Goal: Task Accomplishment & Management: Use online tool/utility

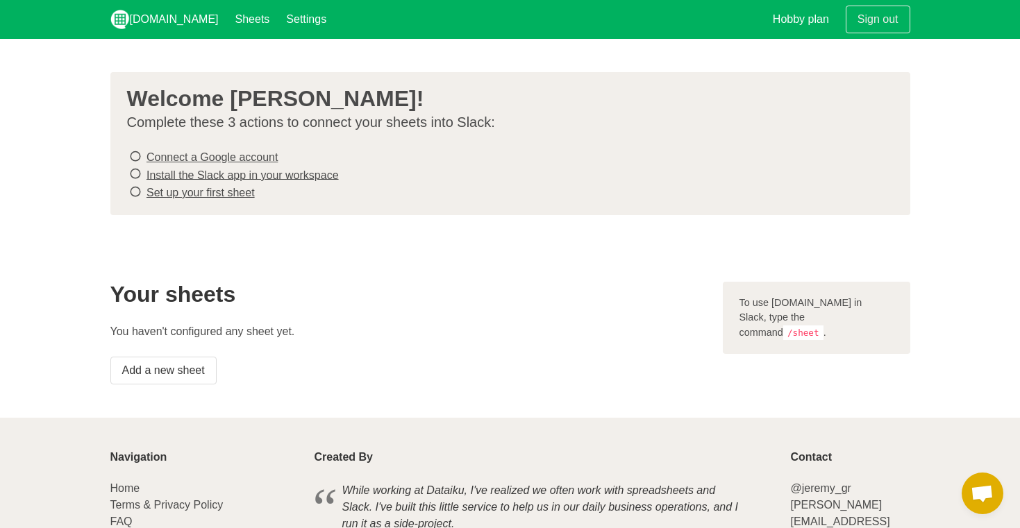
click at [185, 156] on link "Connect a Google account" at bounding box center [211, 157] width 131 height 12
click at [188, 194] on link "Set up your first sheet" at bounding box center [200, 193] width 108 height 12
click at [172, 377] on link "Add a new sheet" at bounding box center [163, 371] width 106 height 28
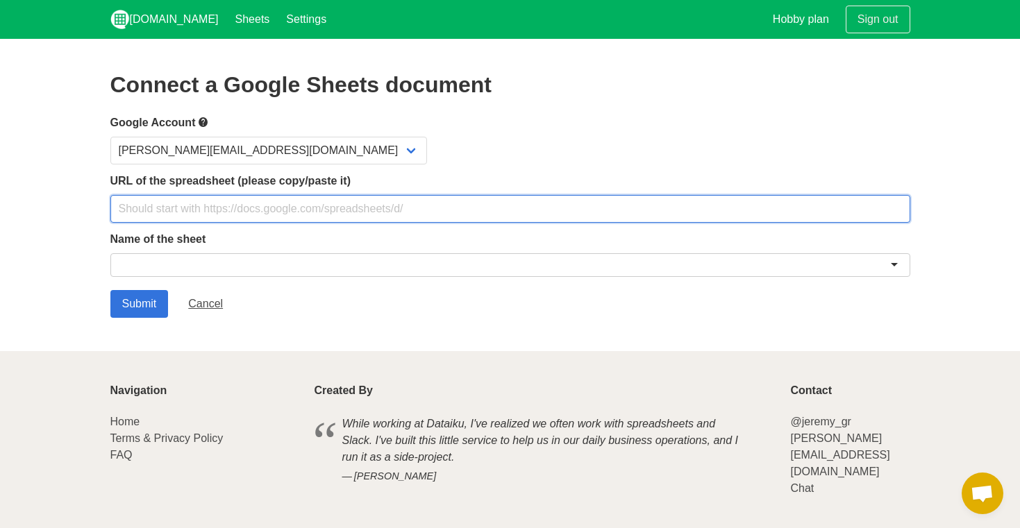
click at [160, 199] on input "text" at bounding box center [510, 209] width 800 height 28
paste input "https://docs.google.com/spreadsheets/d/1iJKgYlfGj-7aKvJ2dDbKHPN-41EmpTiuQqNTDUa…"
type input "https://docs.google.com/spreadsheets/d/1iJKgYlfGj-7aKvJ2dDbKHPN-41EmpTiuQqNTDUa…"
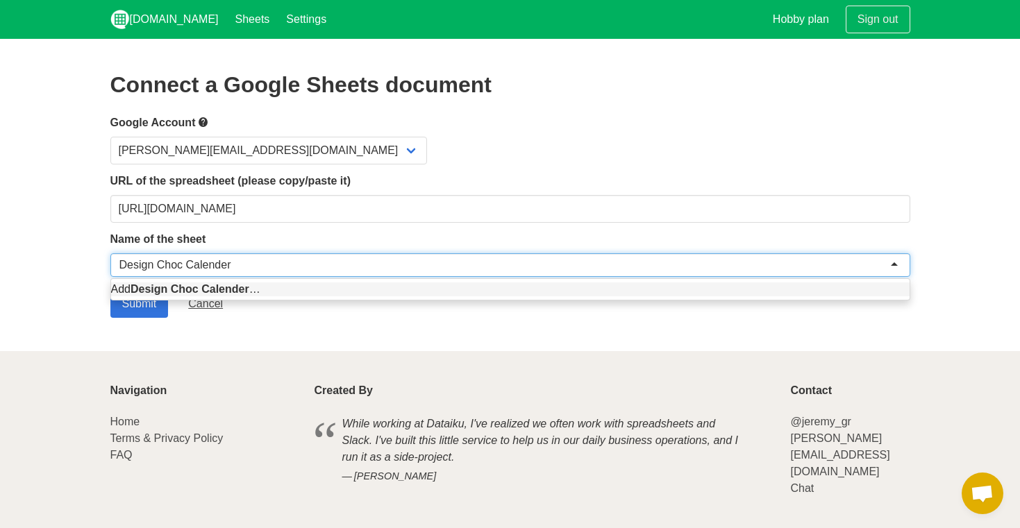
type input "Design Choc Calender"
click at [98, 366] on footer "Navigation Home Terms & Privacy Policy FAQ Created By While working at Dataiku,…" at bounding box center [510, 457] width 1020 height 212
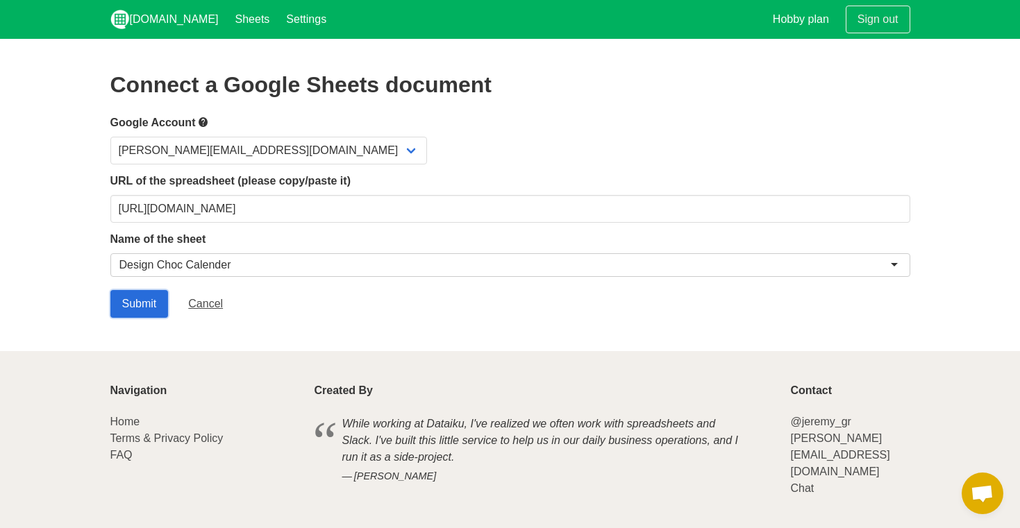
click at [142, 306] on input "Submit" at bounding box center [139, 304] width 58 height 28
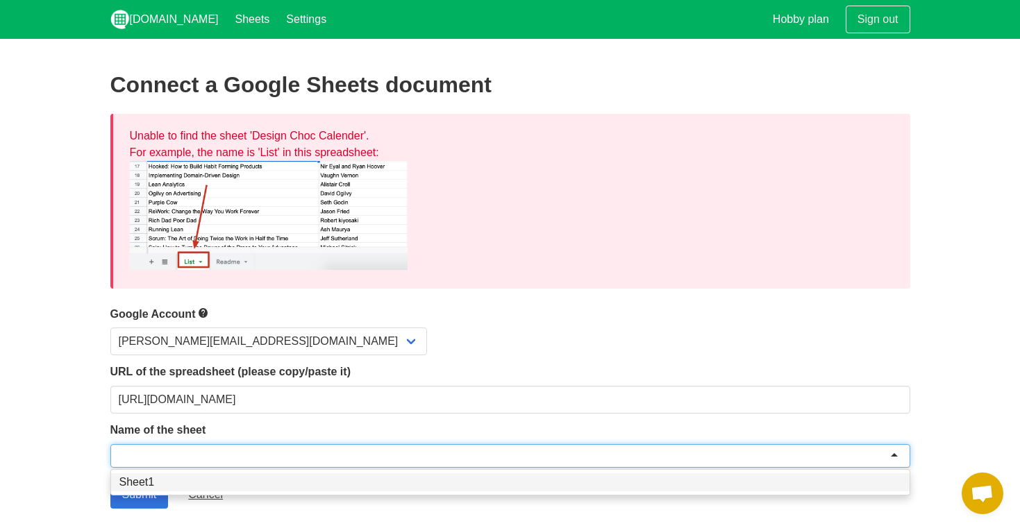
click at [131, 459] on div at bounding box center [510, 456] width 800 height 24
type input "Overall"
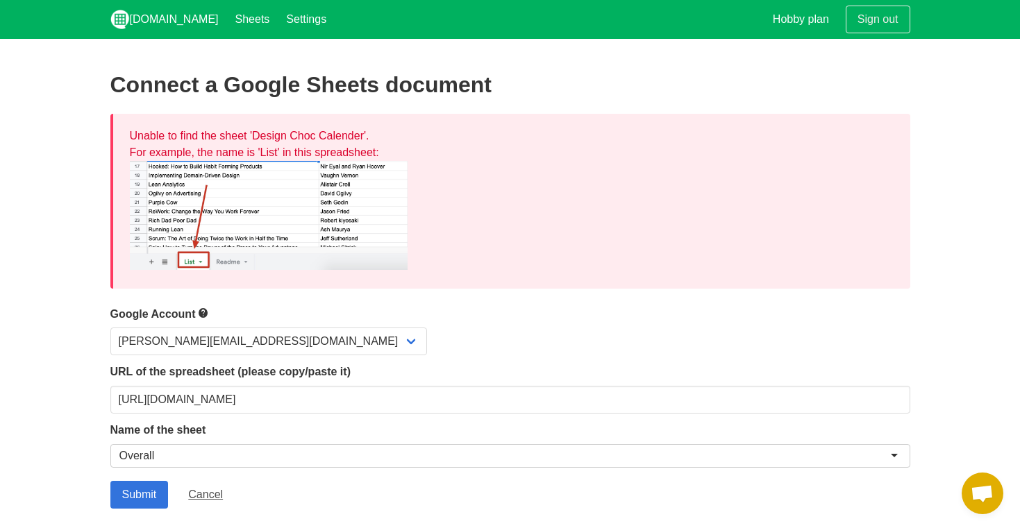
click at [64, 406] on section "Connect a Google Sheets document Unable to find the sheet 'Design Choc Calender…" at bounding box center [510, 290] width 1020 height 503
click at [140, 514] on section "Connect a Google Sheets document Unable to find the sheet 'Design Choc Calender…" at bounding box center [510, 290] width 1020 height 503
click at [130, 491] on input "Submit" at bounding box center [139, 495] width 58 height 28
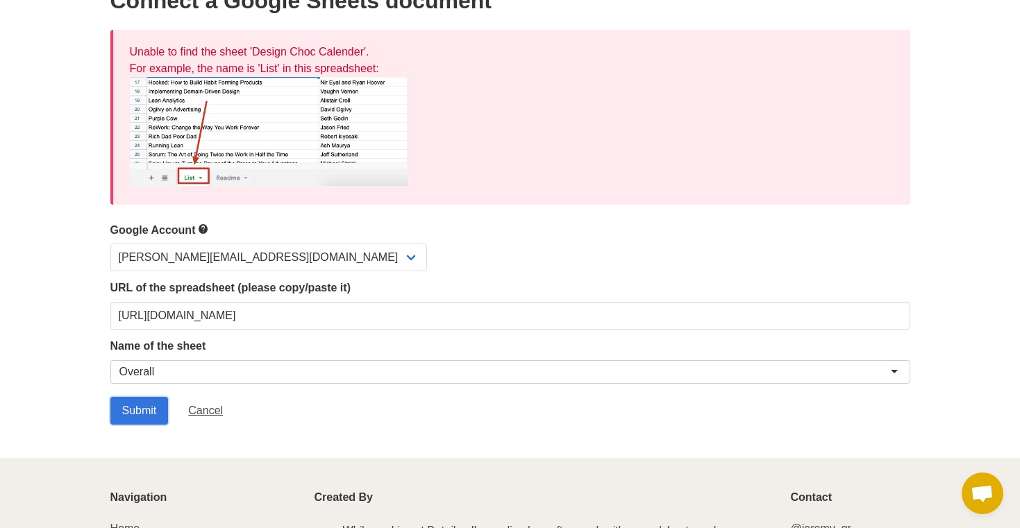
scroll to position [85, 0]
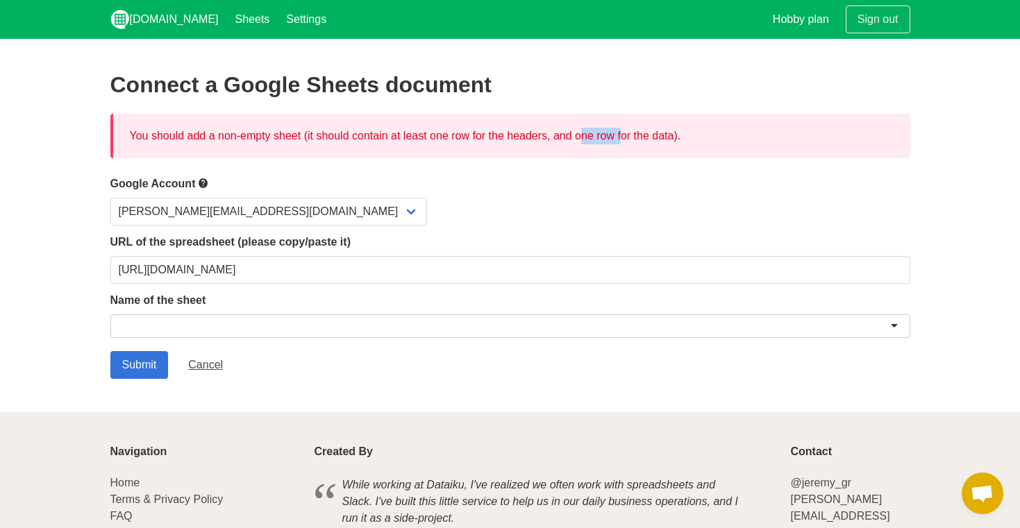
drag, startPoint x: 555, startPoint y: 136, endPoint x: 511, endPoint y: 139, distance: 44.5
click at [511, 139] on div "You should add a non-empty sheet (it should contain at least one row for the he…" at bounding box center [510, 136] width 800 height 44
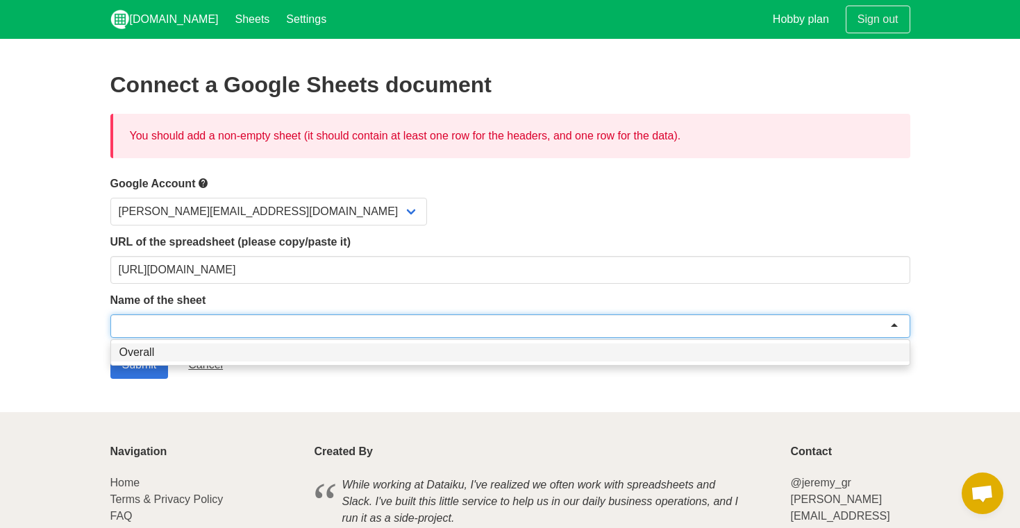
click at [194, 331] on div at bounding box center [510, 326] width 800 height 24
type input "o"
type input "Overall"
click at [15, 354] on section "Connect a Google Sheets document You should add a non-empty sheet (it should co…" at bounding box center [510, 225] width 1020 height 373
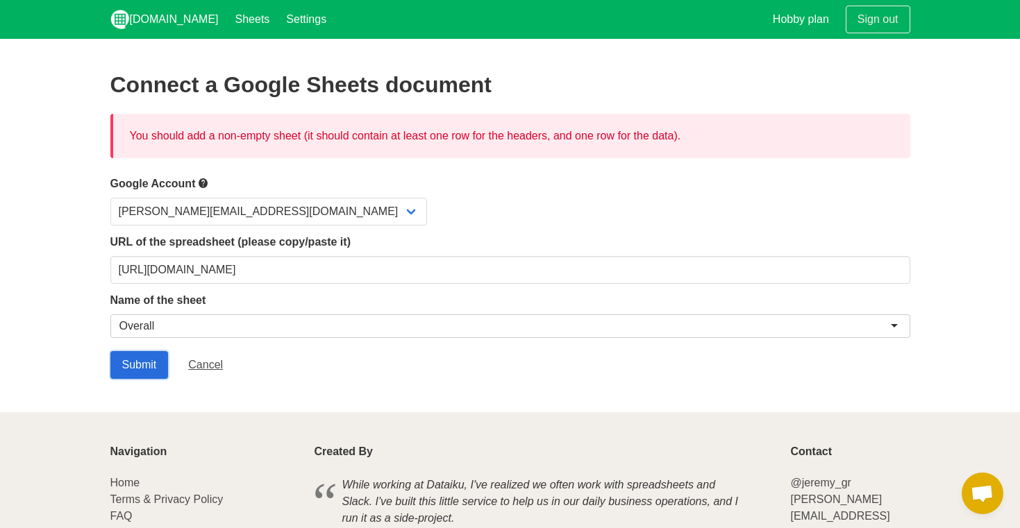
click at [115, 364] on input "Submit" at bounding box center [139, 365] width 58 height 28
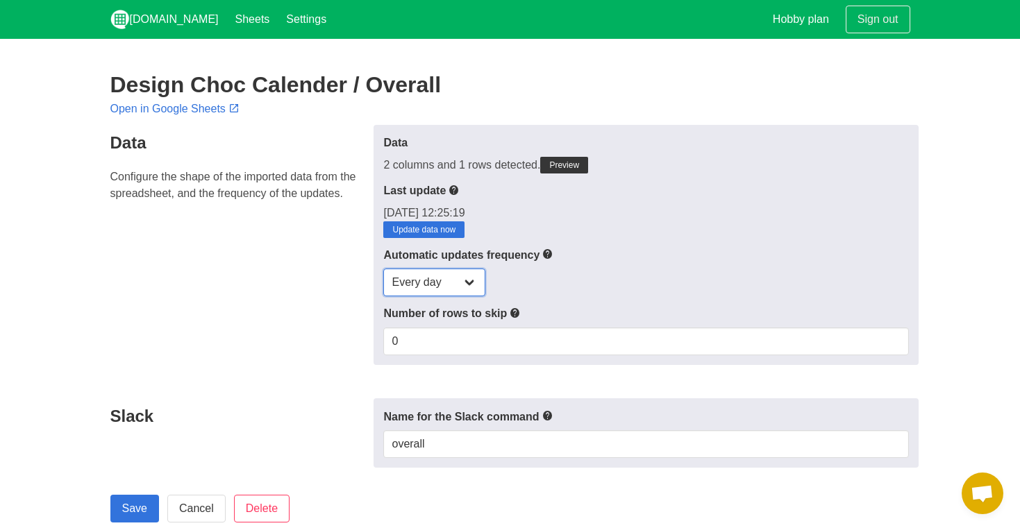
click at [469, 277] on select "Every day Every hour Every 30 min Every 15 min" at bounding box center [434, 283] width 102 height 28
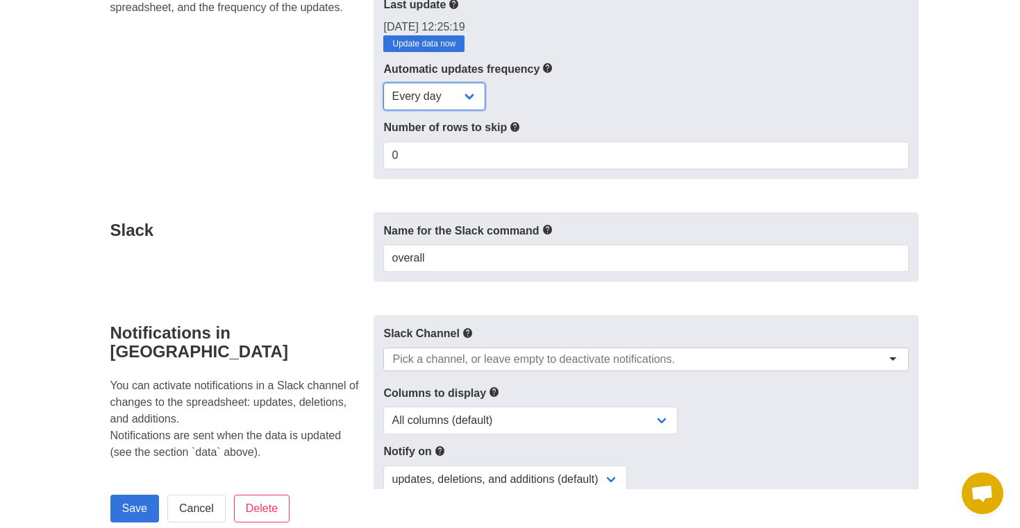
scroll to position [187, 0]
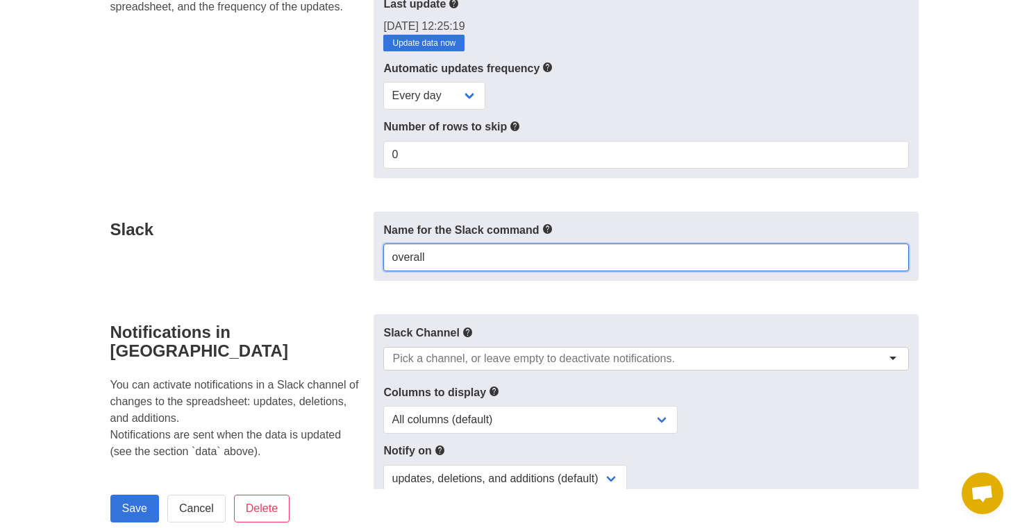
click at [444, 254] on input "overall" at bounding box center [645, 258] width 525 height 28
type input "Updates to"
type input "£"
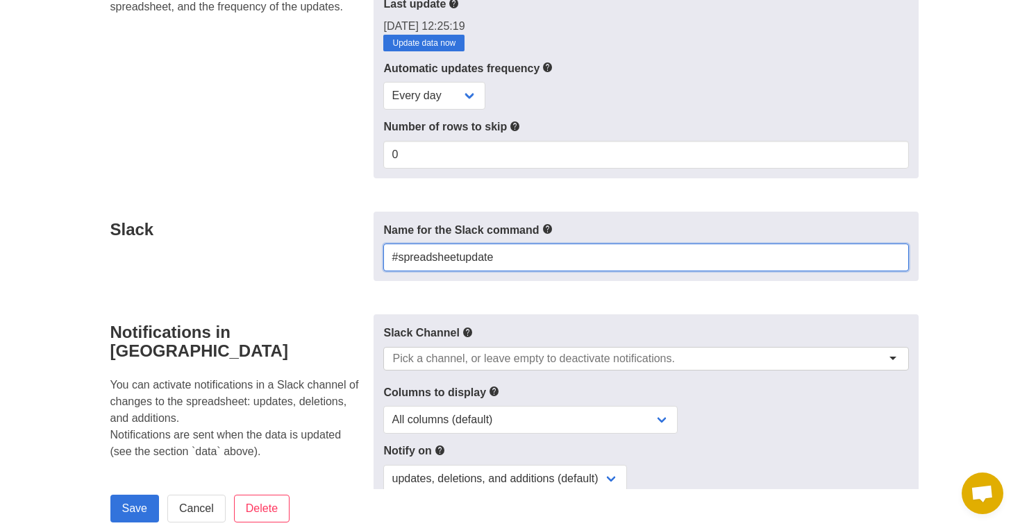
type input "#spreadsheetupdate"
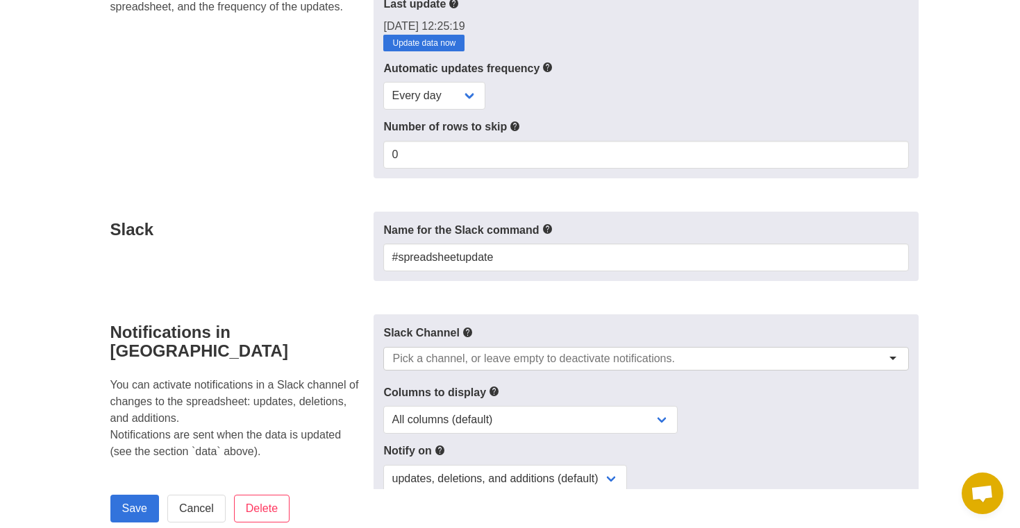
click at [321, 278] on div "Slack" at bounding box center [238, 247] width 272 height 70
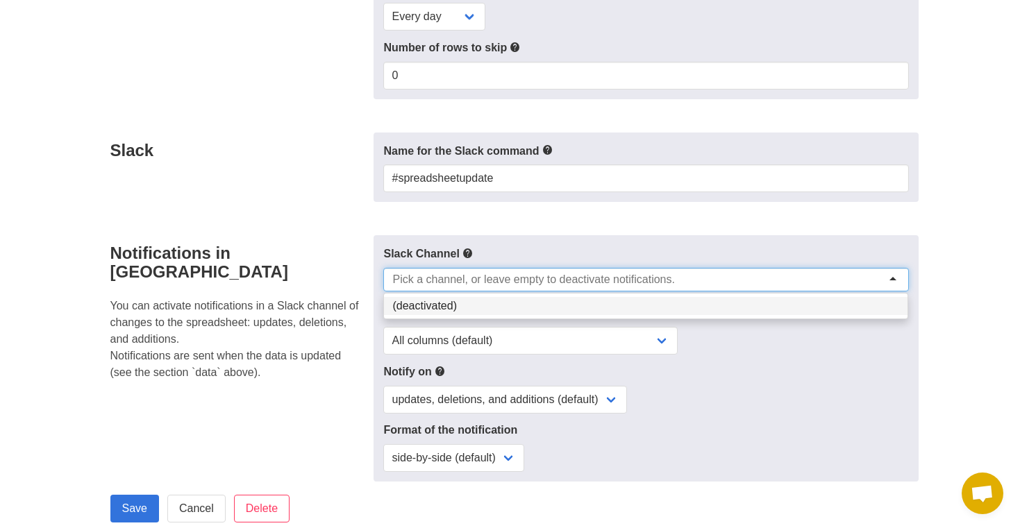
click at [485, 282] on input "select-one" at bounding box center [537, 280] width 291 height 14
click at [305, 298] on p "You can activate notifications in a Slack channel of changes to the spreadsheet…" at bounding box center [237, 339] width 255 height 83
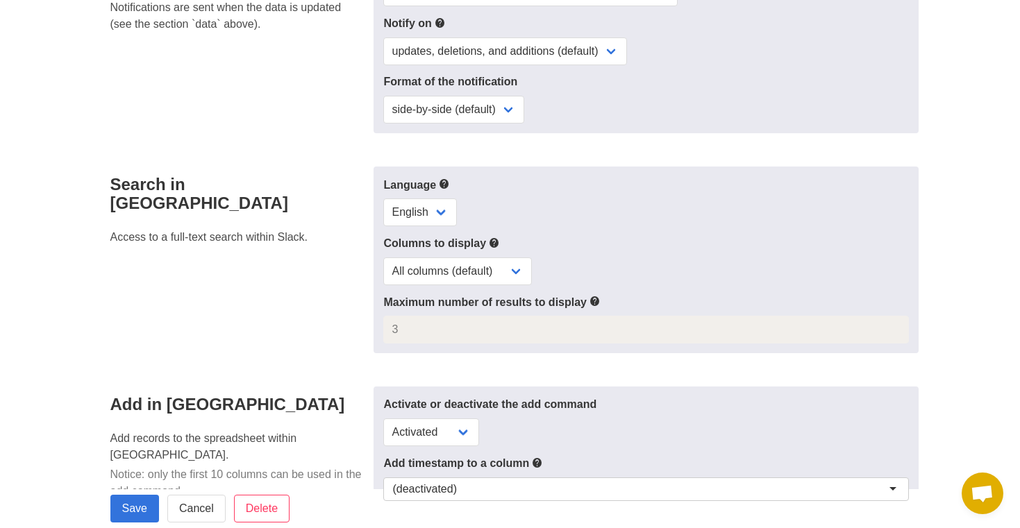
scroll to position [624, 0]
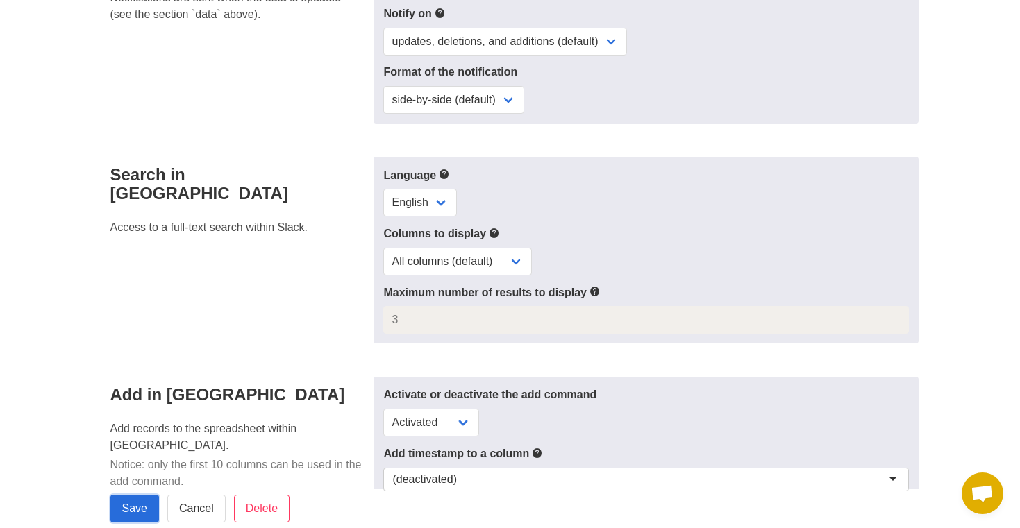
click at [133, 509] on input "Save" at bounding box center [134, 509] width 49 height 28
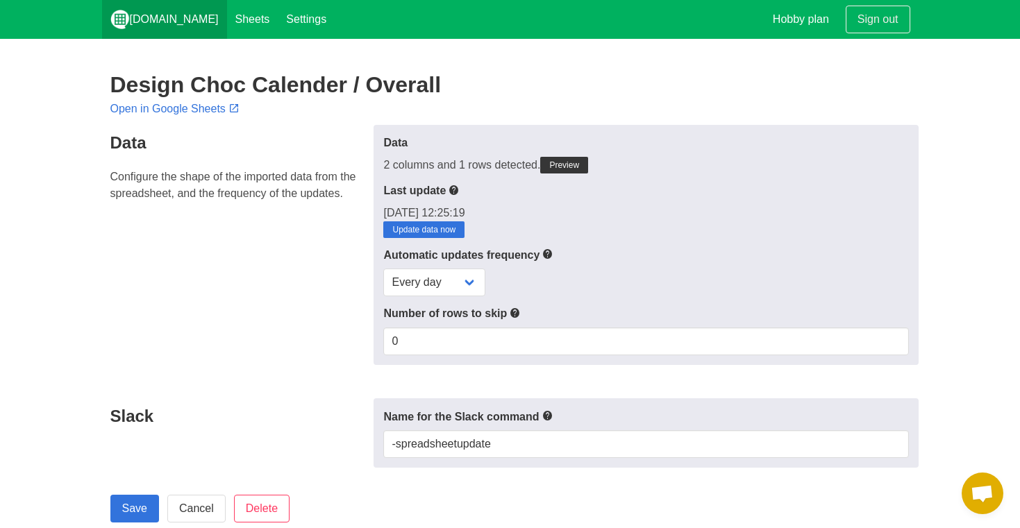
click at [156, 15] on link "[DOMAIN_NAME]" at bounding box center [164, 19] width 125 height 39
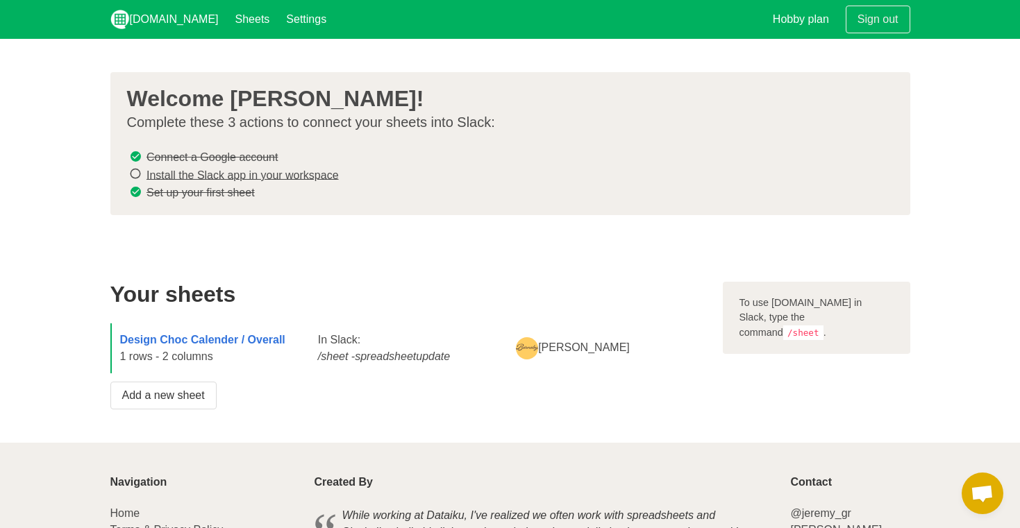
click at [207, 175] on link "Install the Slack app in your workspace" at bounding box center [242, 175] width 192 height 12
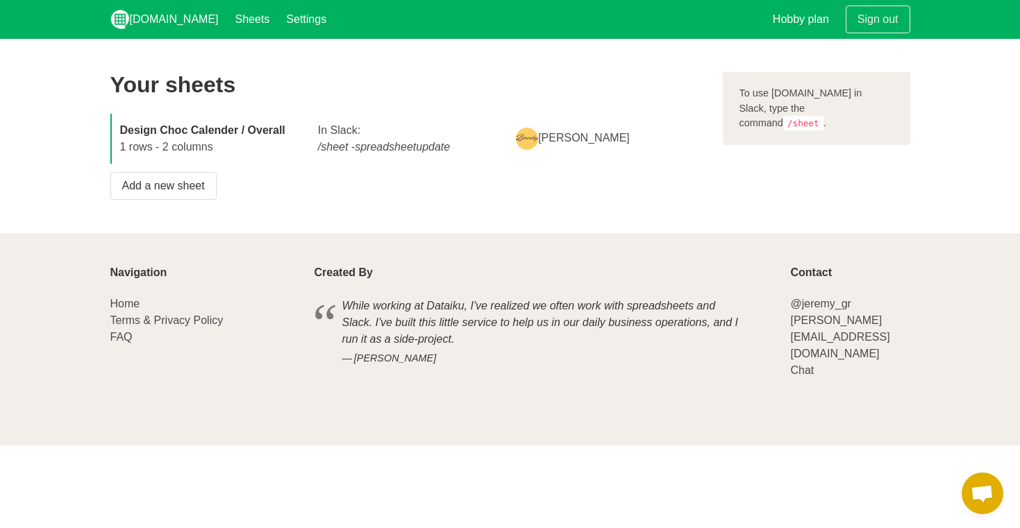
click at [242, 135] on strong "Design Choc Calender / Overall" at bounding box center [202, 130] width 165 height 12
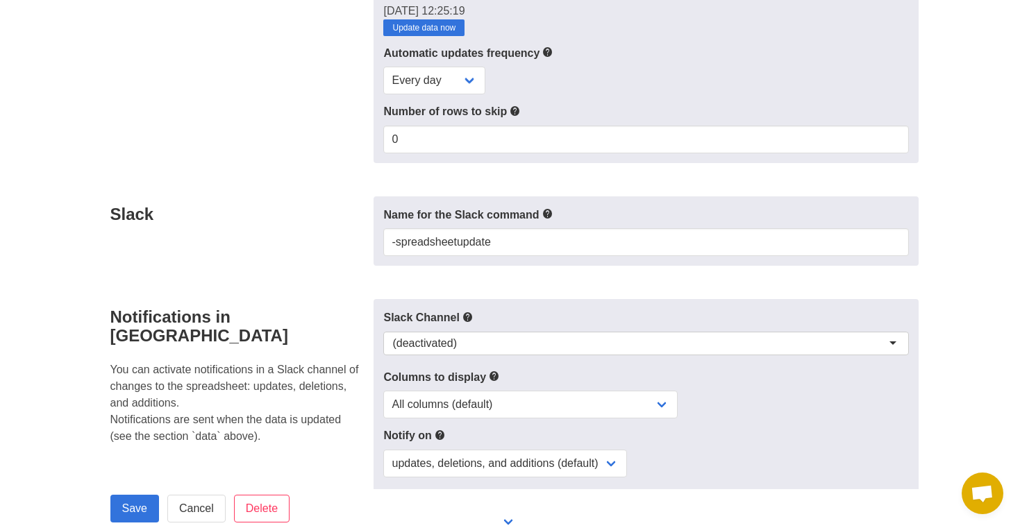
scroll to position [262, 0]
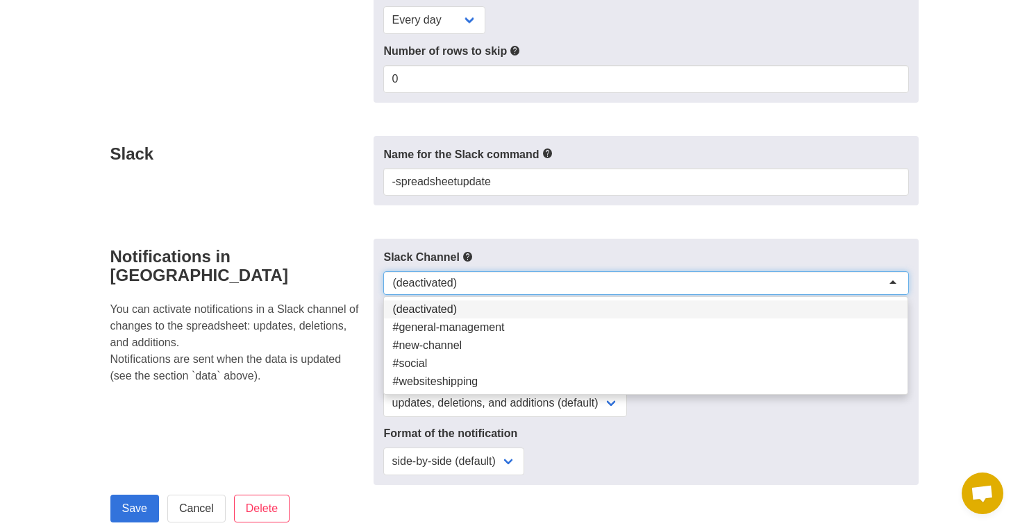
click at [473, 275] on div "(deactivated)" at bounding box center [645, 283] width 525 height 24
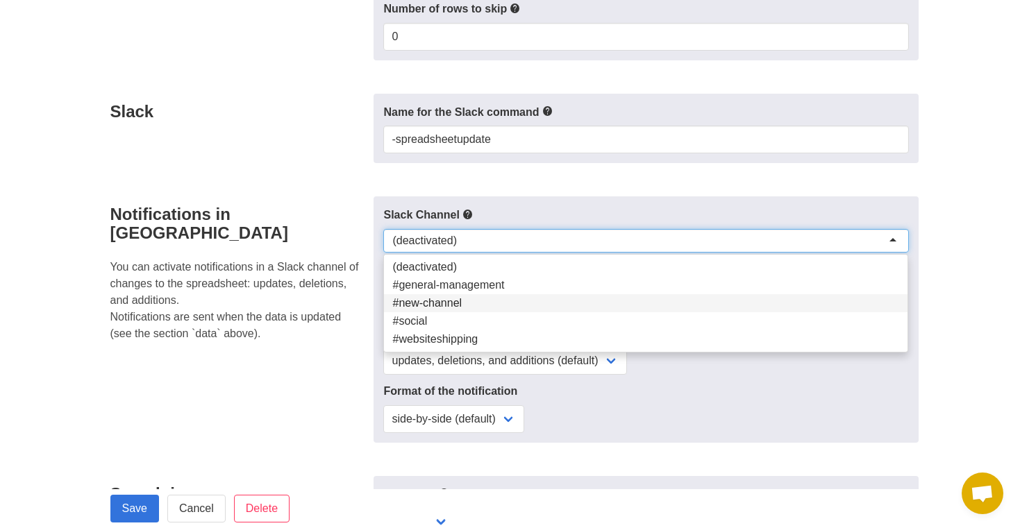
scroll to position [309, 0]
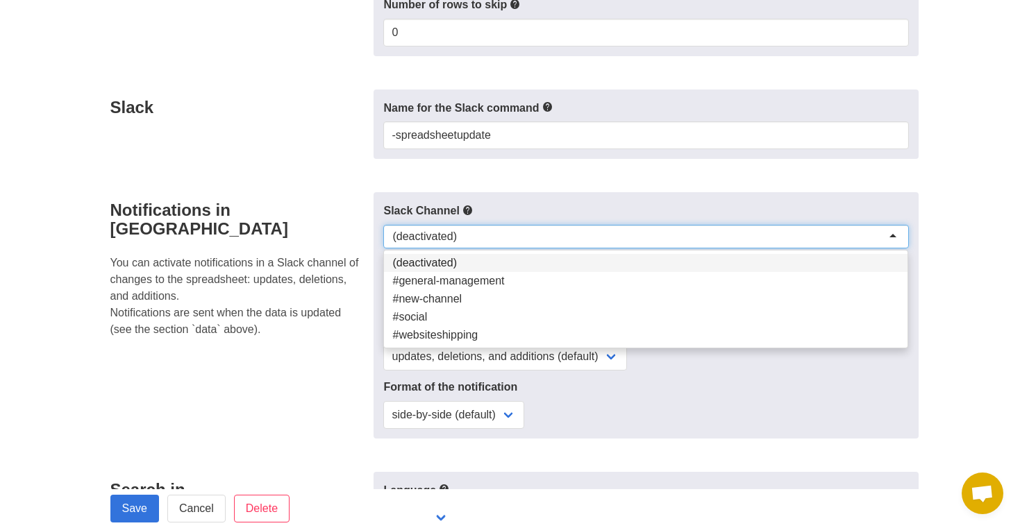
click at [473, 236] on div "(deactivated)" at bounding box center [645, 237] width 525 height 24
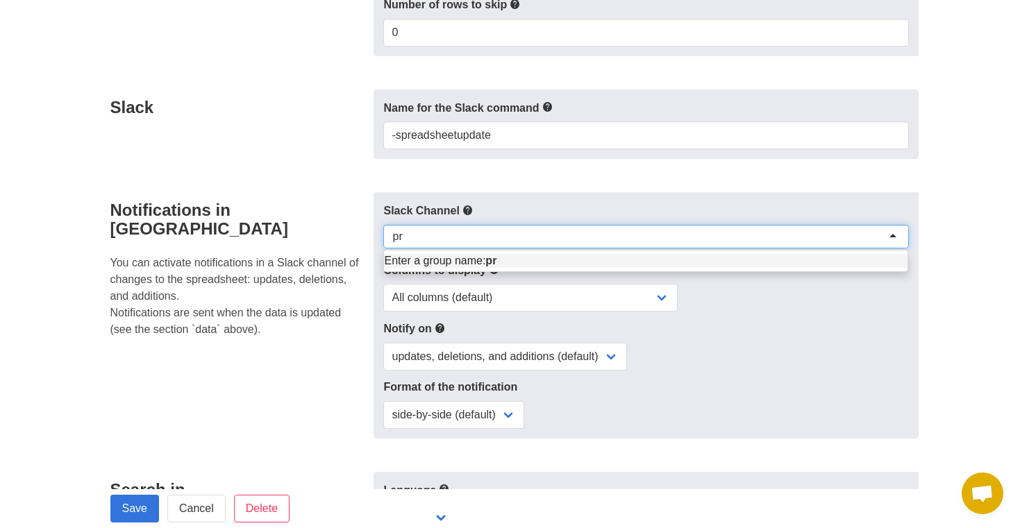
type input "p"
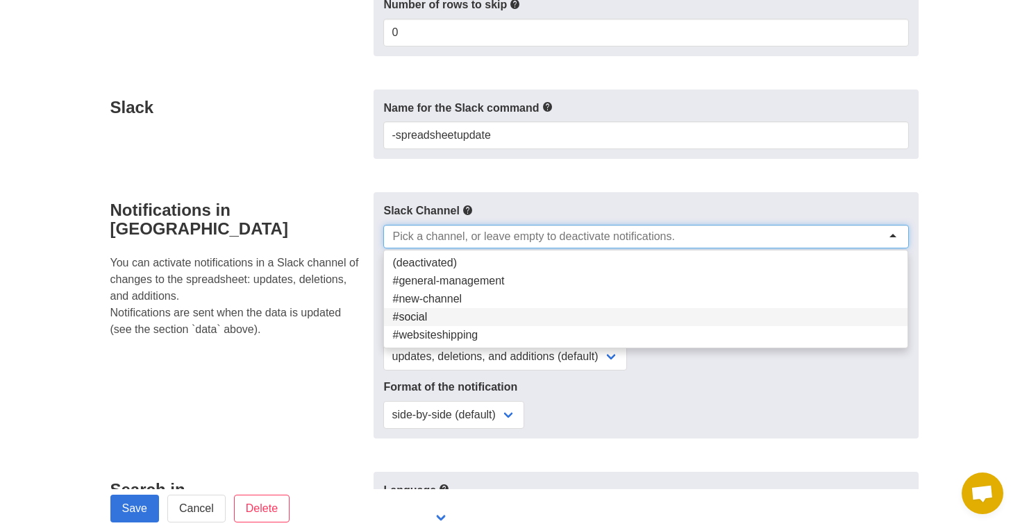
scroll to position [345, 0]
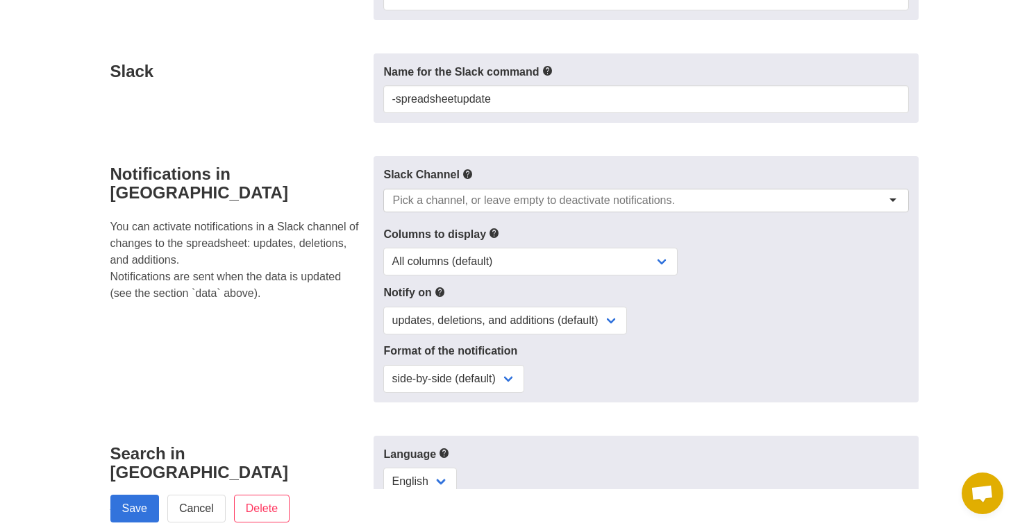
click at [321, 299] on div "Notifications in Slack You can activate notifications in a Slack channel of cha…" at bounding box center [238, 279] width 272 height 246
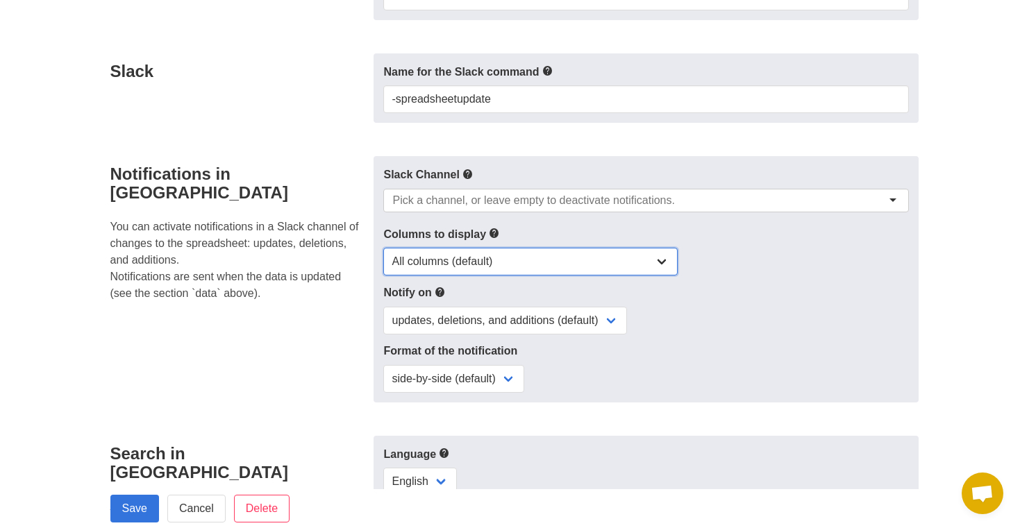
click at [445, 255] on select "All columns (default) Only columns with modified values Columns with modified v…" at bounding box center [530, 262] width 294 height 28
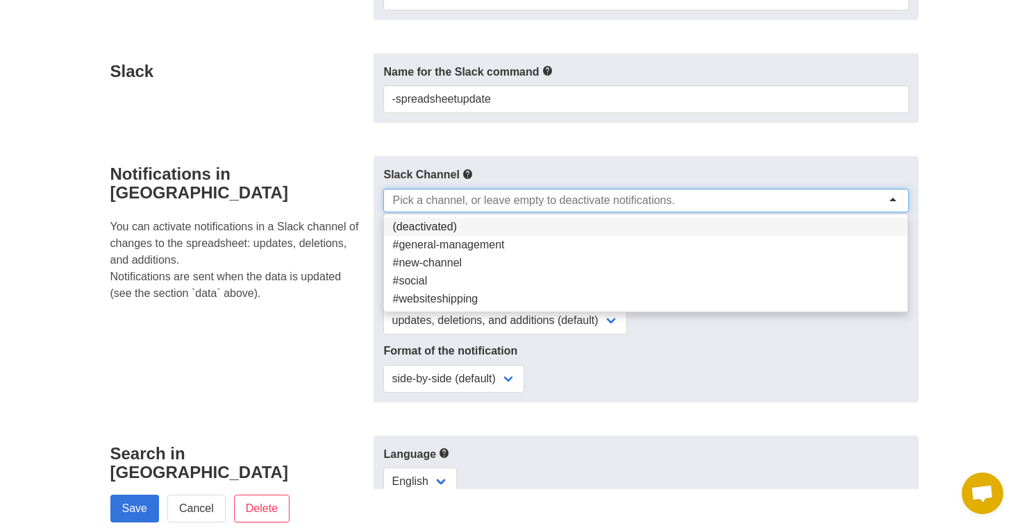
click at [517, 201] on input "select-one" at bounding box center [537, 201] width 291 height 14
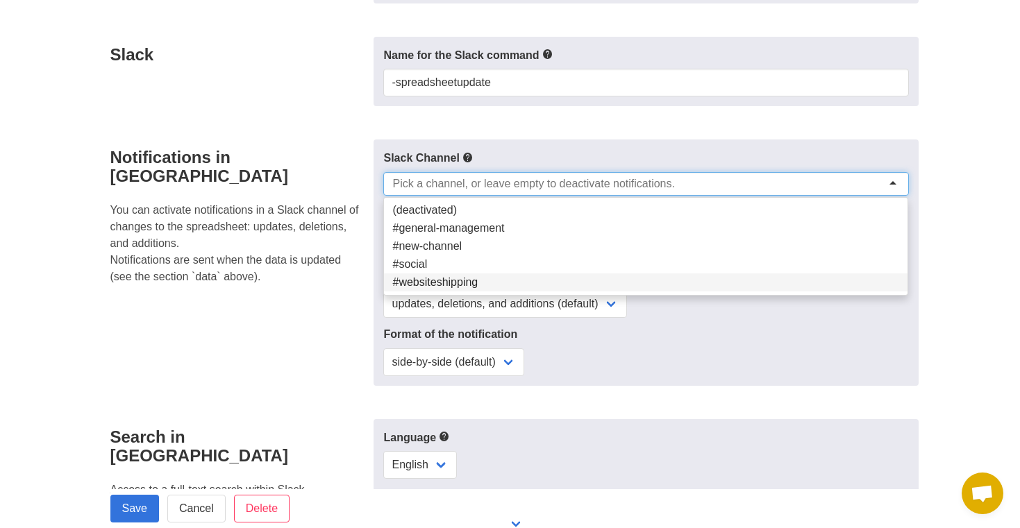
click at [362, 290] on div "Notifications in Slack You can activate notifications in a Slack channel of cha…" at bounding box center [238, 263] width 272 height 246
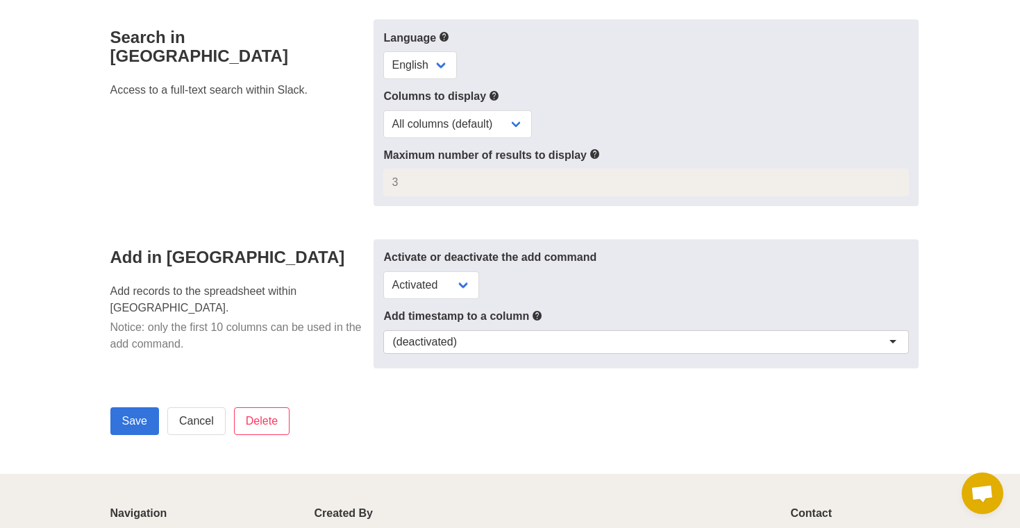
scroll to position [763, 0]
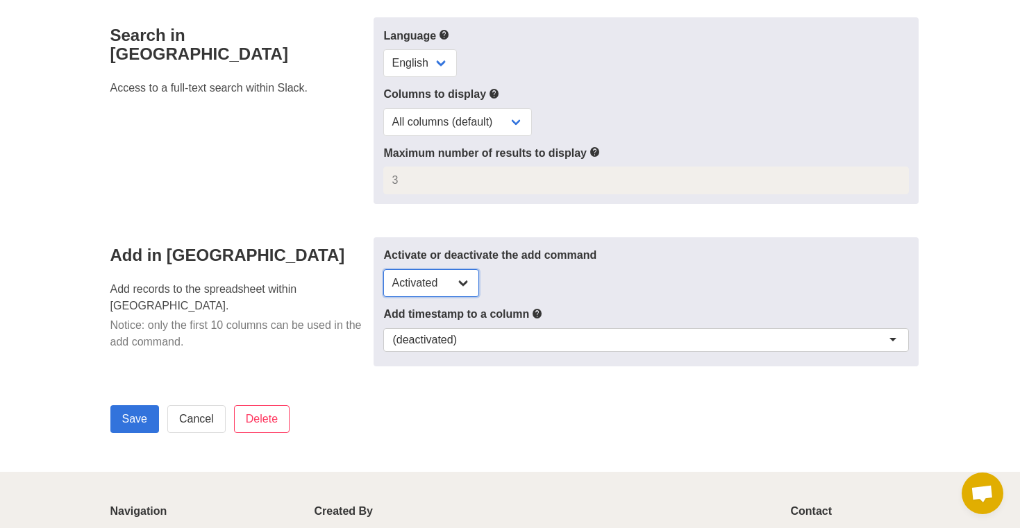
click at [457, 269] on select "Activated Deactivated" at bounding box center [431, 283] width 96 height 28
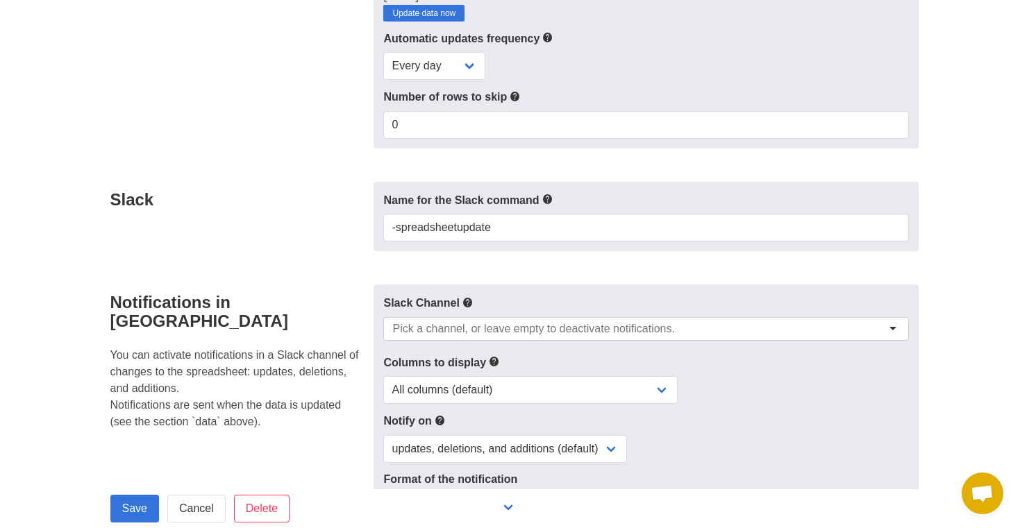
scroll to position [210, 0]
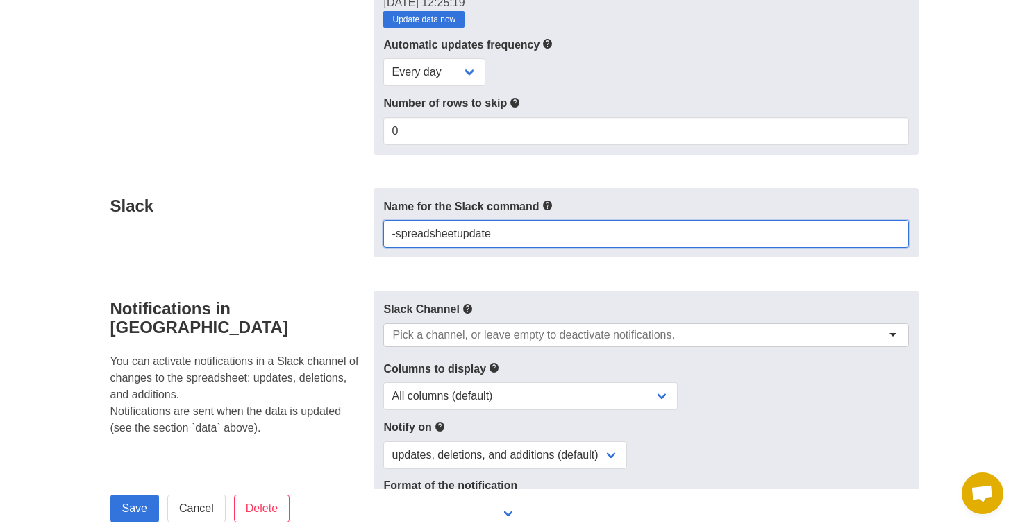
click at [481, 243] on input "-spreadsheetupdate" at bounding box center [645, 234] width 525 height 28
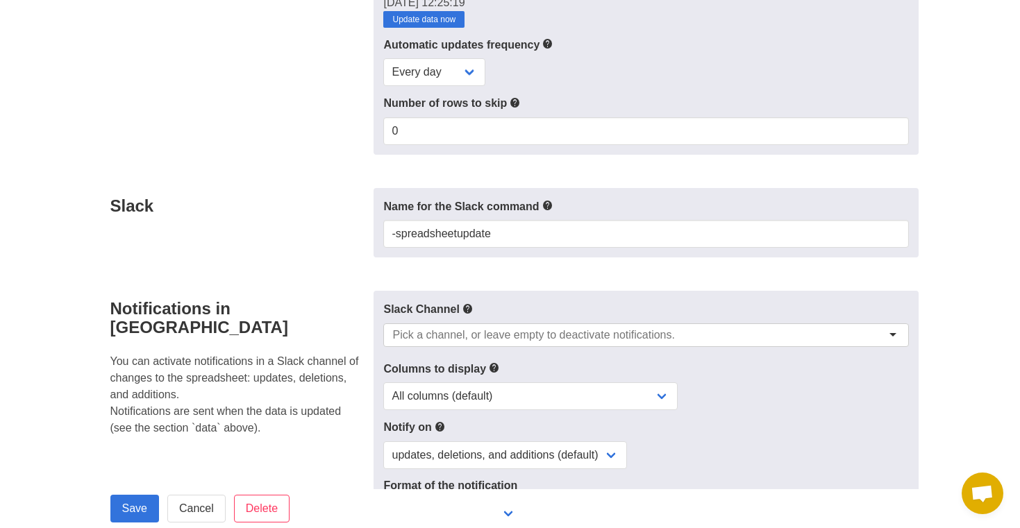
click at [589, 266] on form "Data Configure the shape of the imported data from the spreadsheet, and the fre…" at bounding box center [510, 453] width 800 height 1077
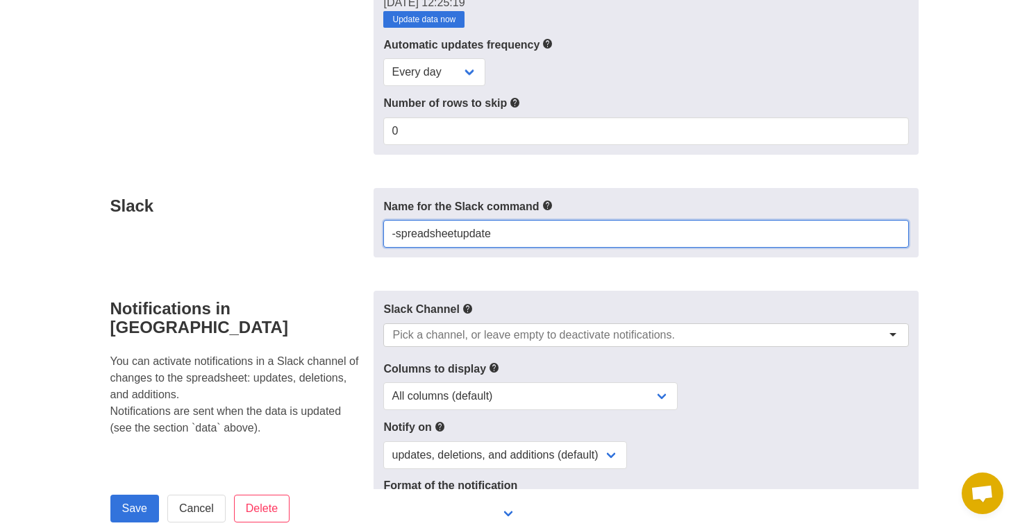
click at [398, 236] on input "-spreadsheetupdate" at bounding box center [645, 234] width 525 height 28
type input "spreadsheetupdate"
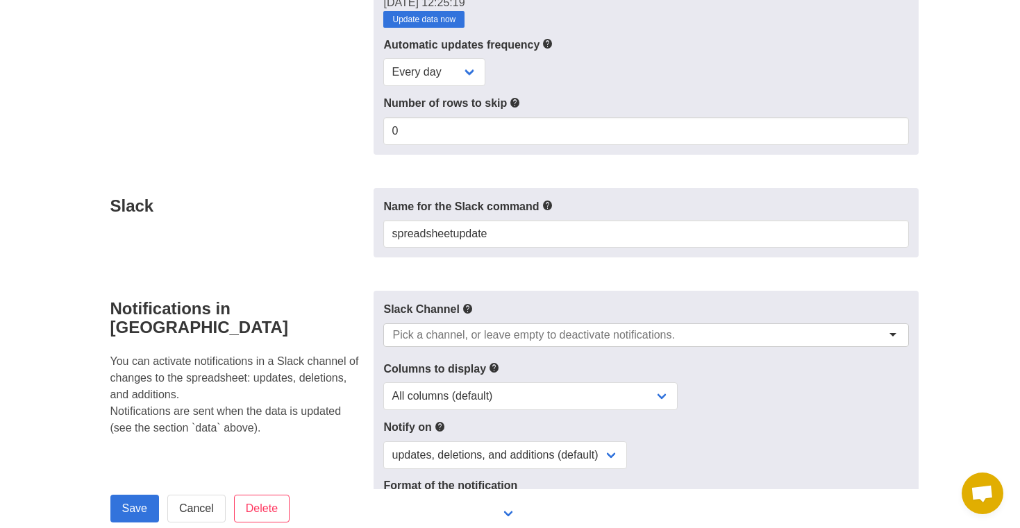
click at [269, 251] on div "Slack" at bounding box center [238, 223] width 272 height 70
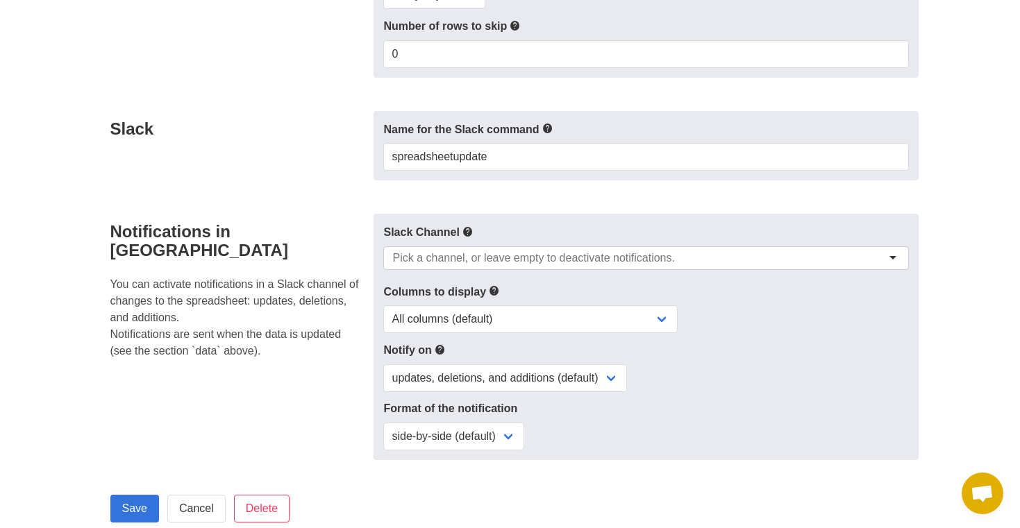
scroll to position [305, 0]
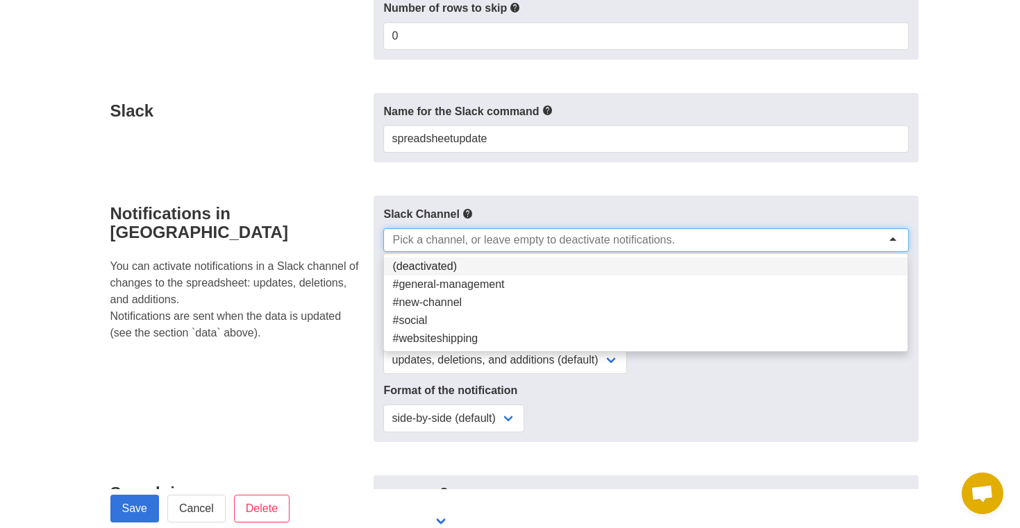
click at [500, 239] on input "select-one" at bounding box center [537, 240] width 291 height 14
click at [333, 385] on div "Notifications in Slack You can activate notifications in a Slack channel of cha…" at bounding box center [238, 319] width 272 height 246
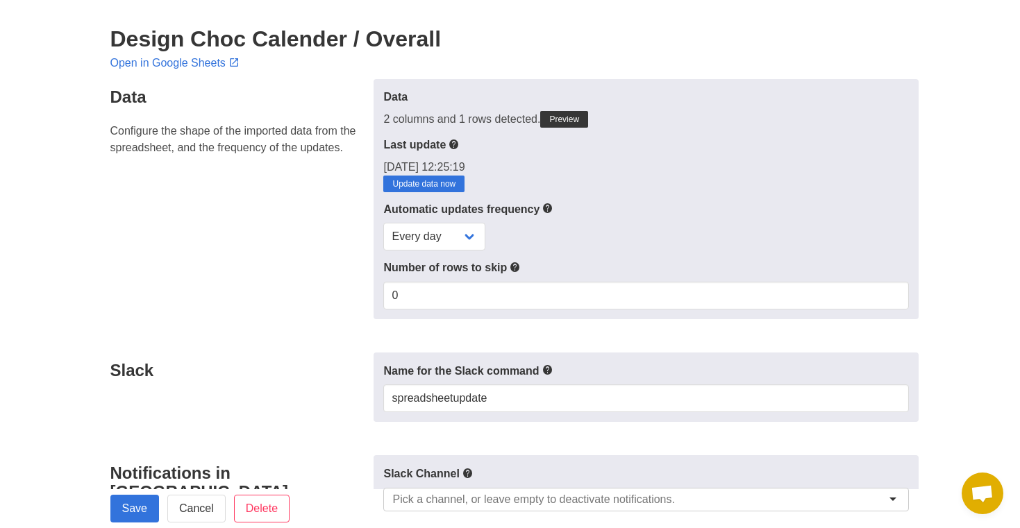
scroll to position [0, 0]
